Goal: Share content: Share content

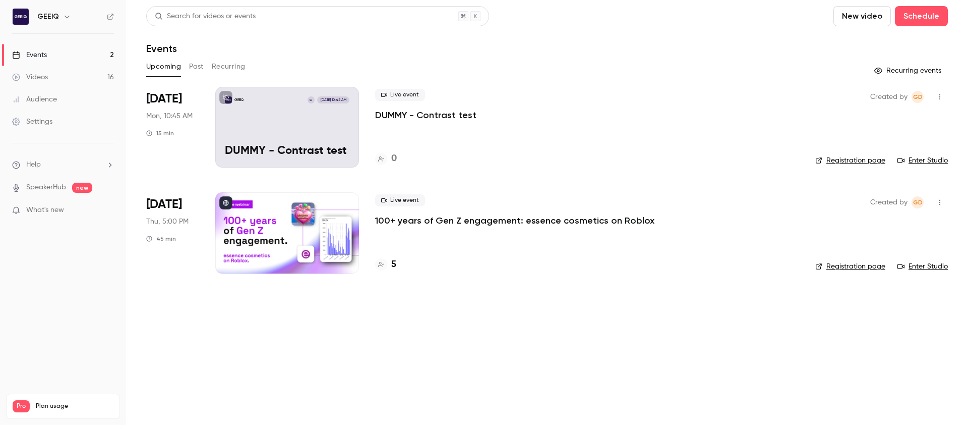
click at [942, 97] on icon "button" at bounding box center [940, 96] width 8 height 7
click at [714, 51] on div at bounding box center [484, 212] width 968 height 425
click at [940, 97] on icon "button" at bounding box center [940, 96] width 8 height 7
click at [810, 72] on div at bounding box center [484, 212] width 968 height 425
click at [942, 92] on button "button" at bounding box center [940, 97] width 16 height 16
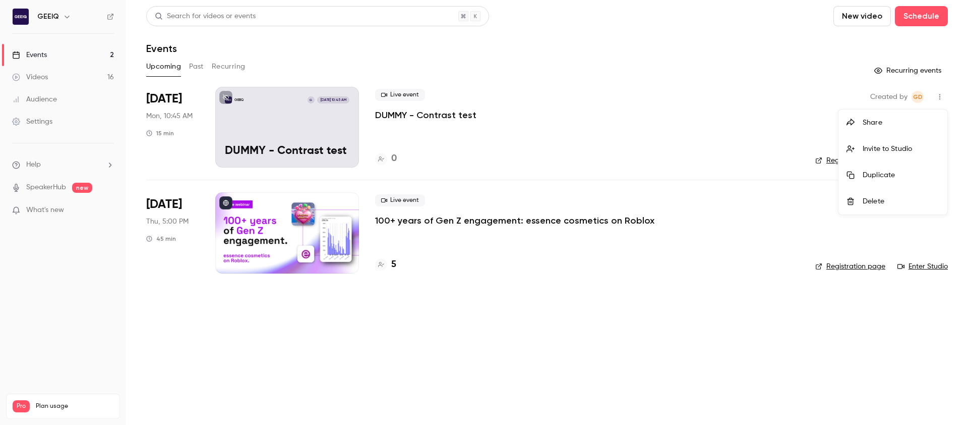
click at [872, 125] on div "Share" at bounding box center [901, 123] width 77 height 10
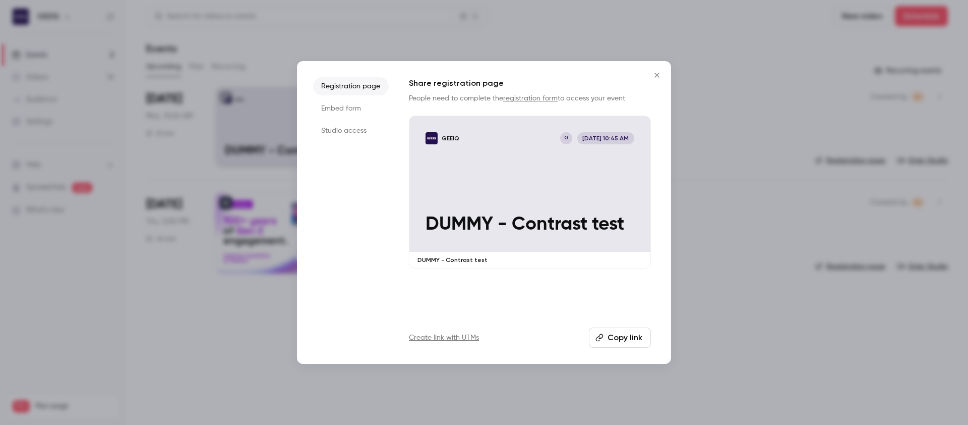
click at [630, 332] on button "Copy link" at bounding box center [620, 337] width 62 height 20
click at [725, 126] on div at bounding box center [484, 212] width 968 height 425
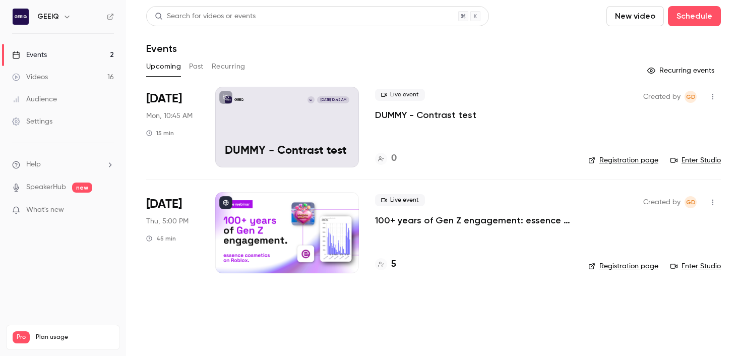
click at [398, 116] on p "DUMMY - Contrast test" at bounding box center [425, 115] width 101 height 12
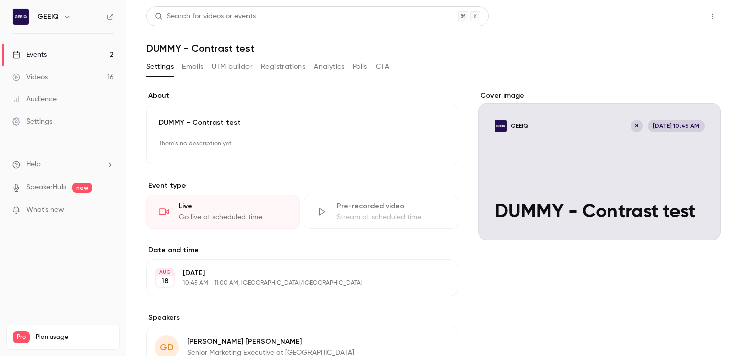
click at [683, 16] on button "Share" at bounding box center [677, 16] width 40 height 20
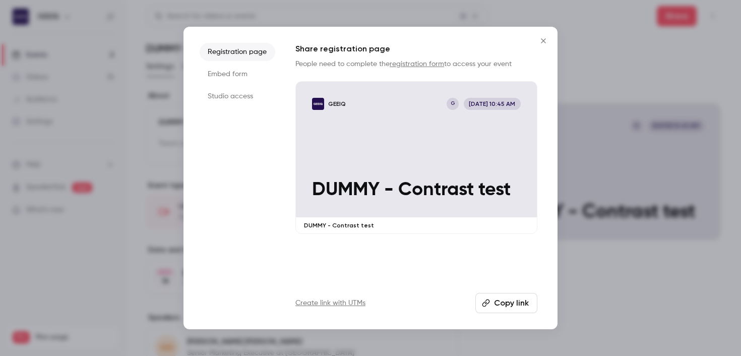
click at [512, 306] on button "Copy link" at bounding box center [507, 303] width 62 height 20
click at [167, 217] on div at bounding box center [370, 178] width 741 height 356
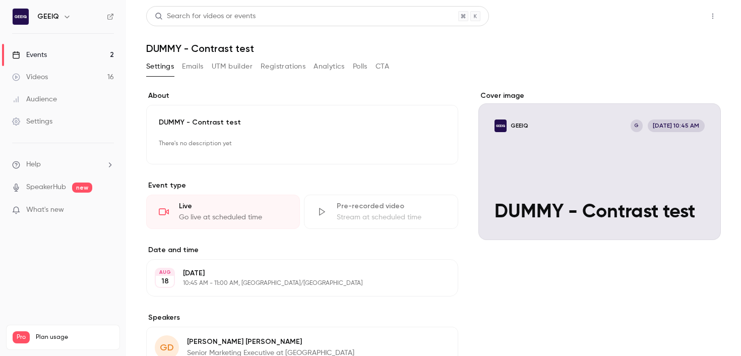
click at [671, 22] on button "Share" at bounding box center [677, 16] width 40 height 20
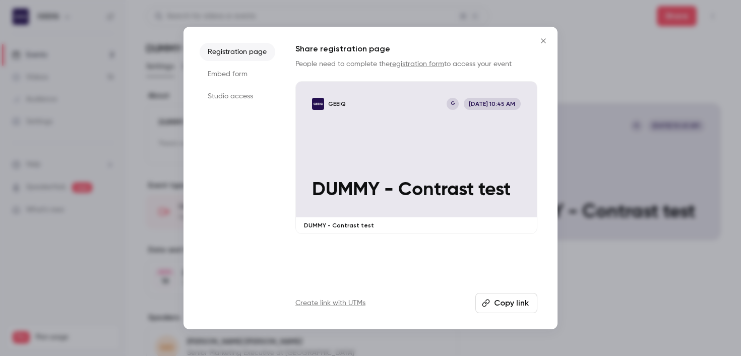
click at [657, 102] on div at bounding box center [370, 178] width 741 height 356
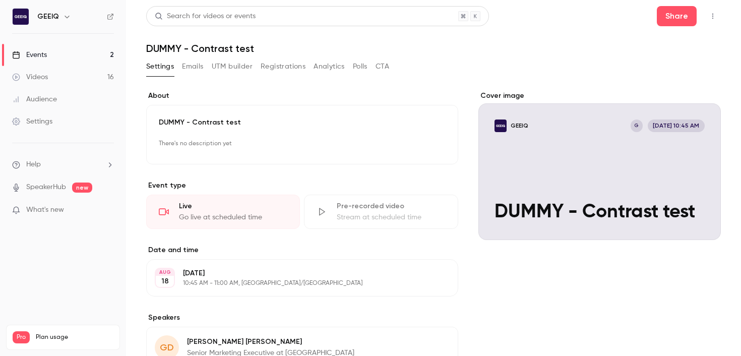
click at [712, 23] on button "button" at bounding box center [713, 16] width 16 height 16
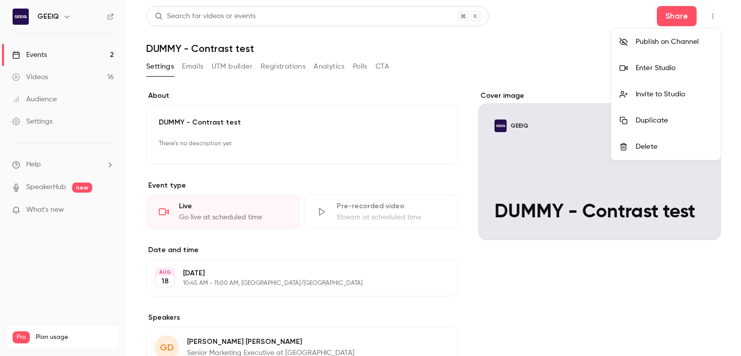
click at [649, 65] on div "Enter Studio" at bounding box center [674, 68] width 77 height 10
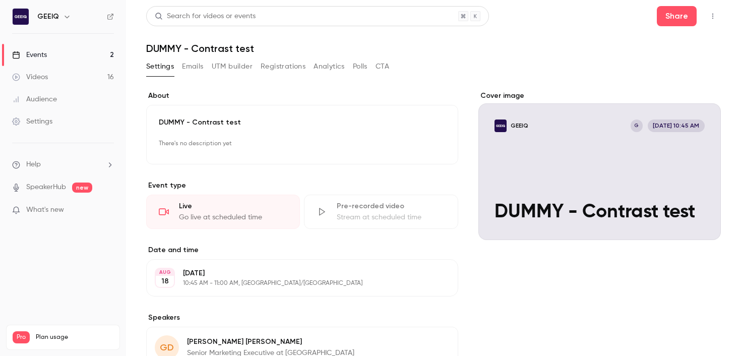
click at [554, 58] on div "**********" at bounding box center [433, 238] width 575 height 465
click at [301, 62] on button "Registrations" at bounding box center [283, 67] width 45 height 16
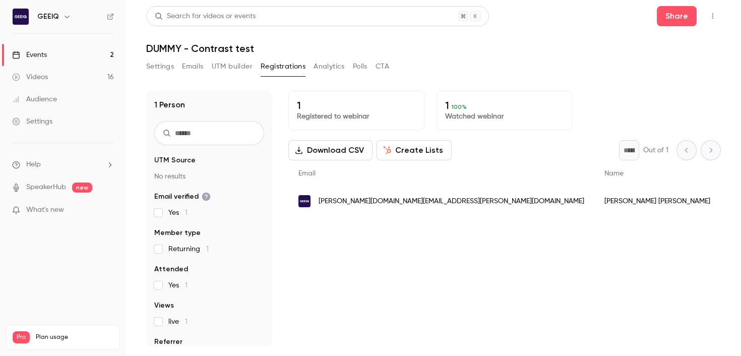
click at [328, 58] on div "Search for videos or events Share DUMMY - Contrast test Settings Emails UTM bui…" at bounding box center [433, 176] width 575 height 340
click at [329, 67] on button "Analytics" at bounding box center [329, 67] width 31 height 16
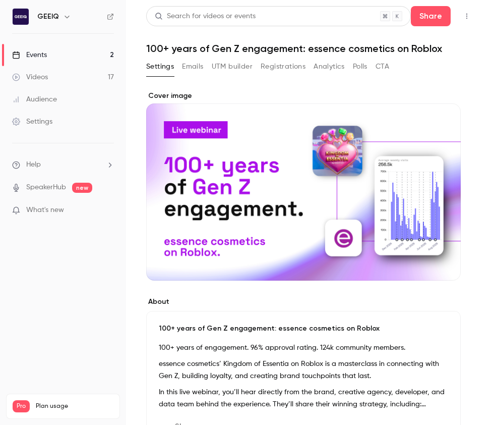
click at [186, 65] on button "Emails" at bounding box center [192, 67] width 21 height 16
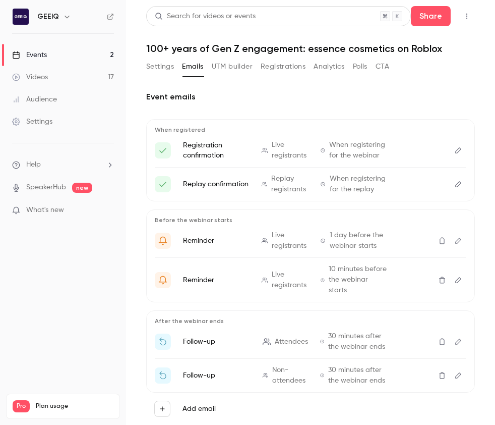
click at [156, 67] on button "Settings" at bounding box center [160, 67] width 28 height 16
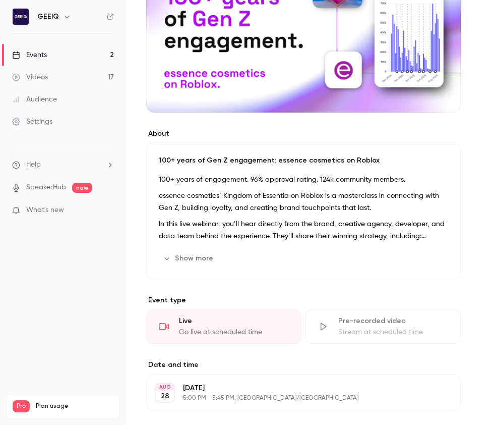
scroll to position [173, 0]
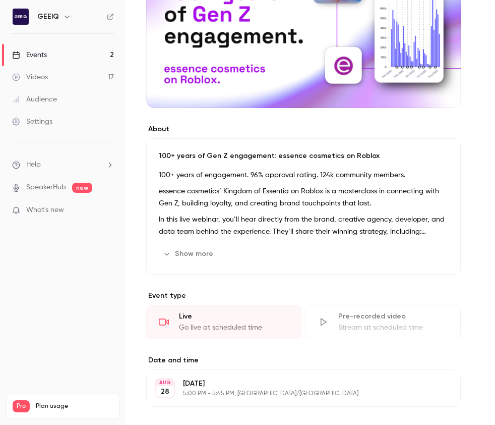
click at [258, 200] on p "essence cosmetics’ Kingdom of Essentia on Roblox is a masterclass in connecting…" at bounding box center [304, 197] width 290 height 24
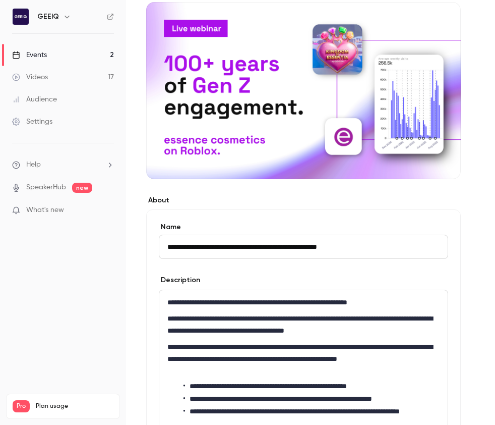
scroll to position [125, 0]
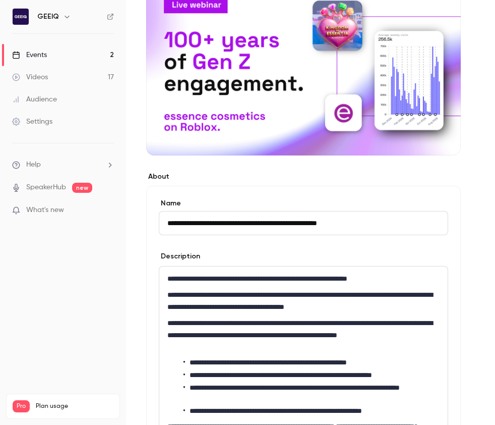
click at [371, 295] on p "**********" at bounding box center [303, 301] width 272 height 24
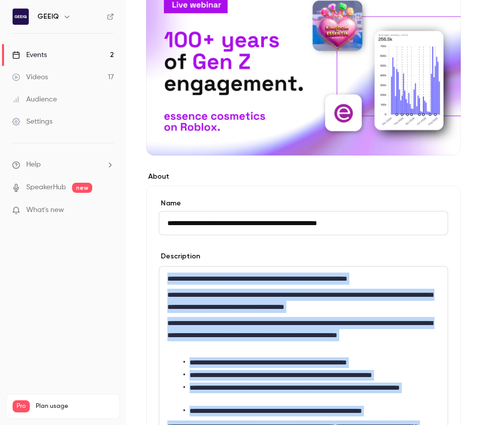
copy div "**********"
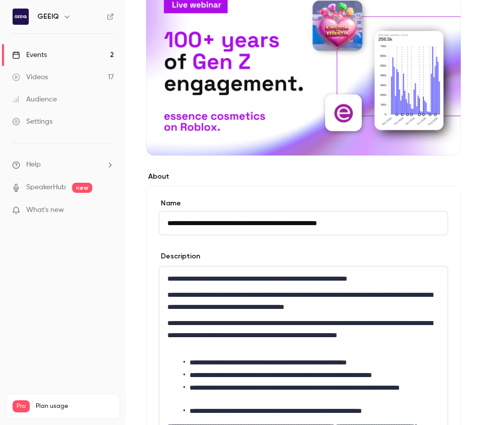
click at [215, 221] on input "**********" at bounding box center [304, 223] width 290 height 24
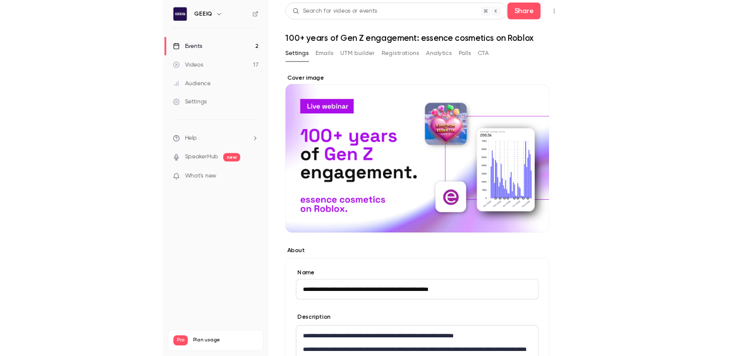
scroll to position [0, 0]
